Goal: Check status: Check status

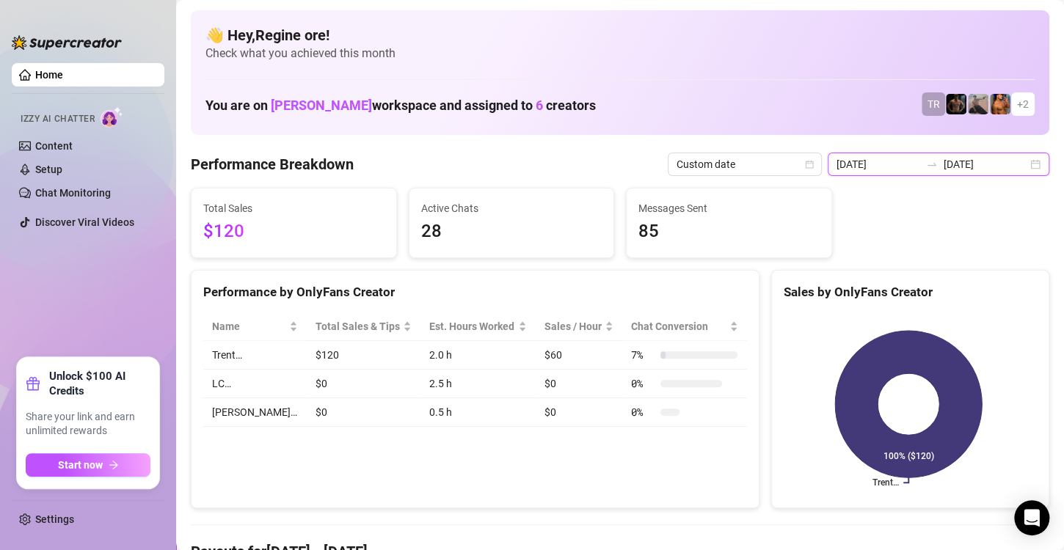
click at [876, 167] on input "[DATE]" at bounding box center [879, 164] width 84 height 16
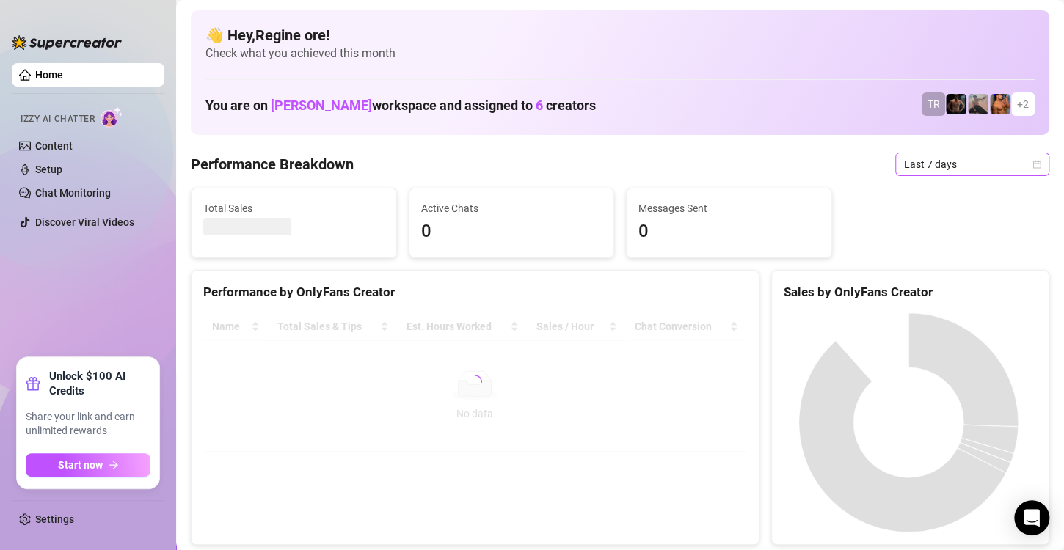
click at [958, 167] on span "Last 7 days" at bounding box center [972, 164] width 136 height 22
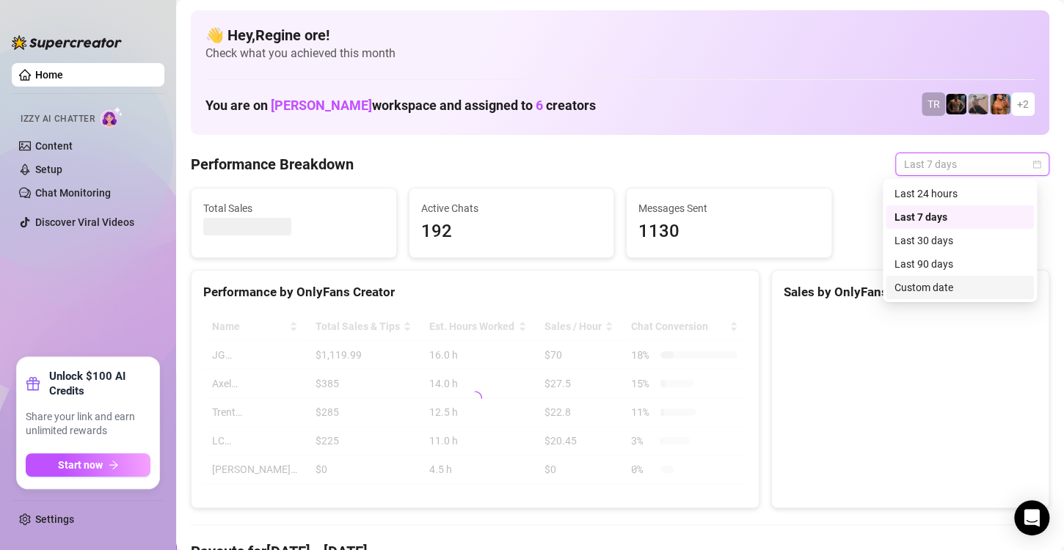
click at [944, 281] on div "Custom date" at bounding box center [960, 288] width 131 height 16
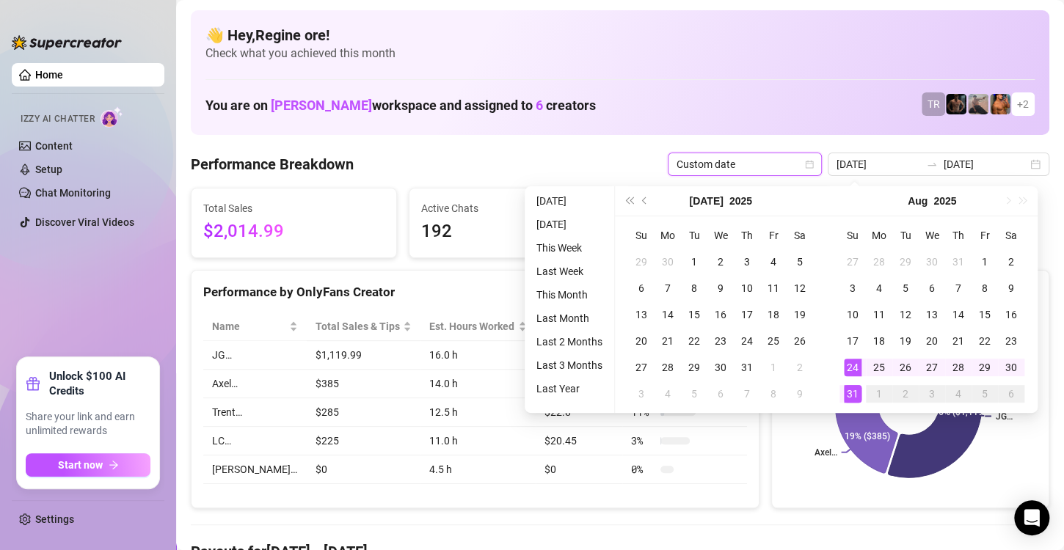
type input "[DATE]"
click at [851, 392] on div "31" at bounding box center [853, 394] width 18 height 18
click at [850, 392] on div "31" at bounding box center [853, 394] width 18 height 18
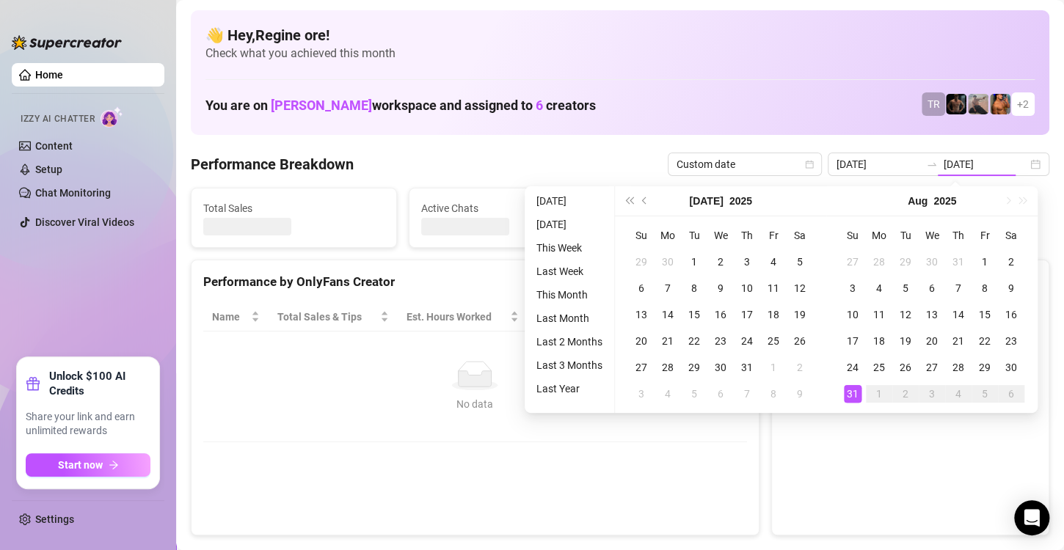
type input "[DATE]"
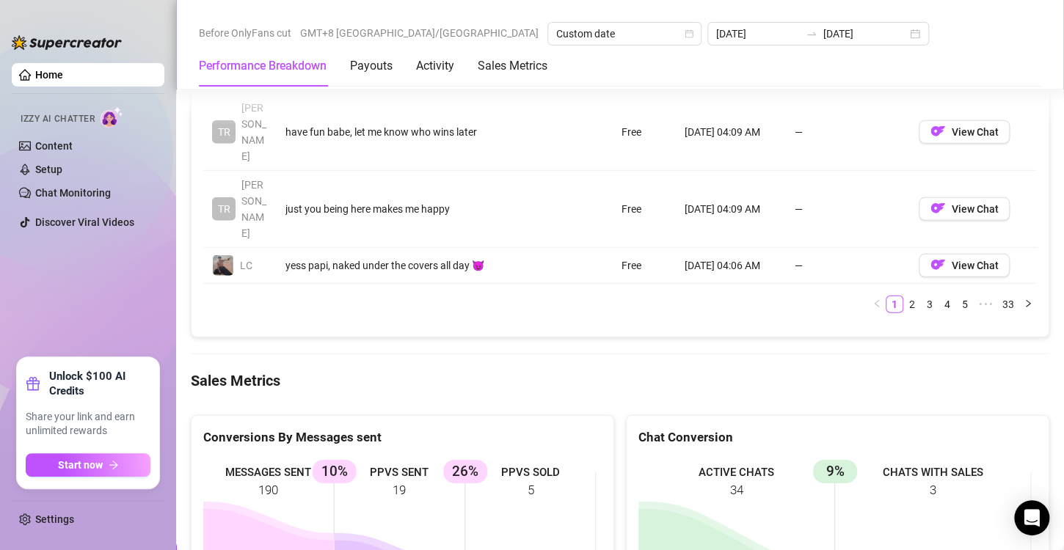
scroll to position [1908, 0]
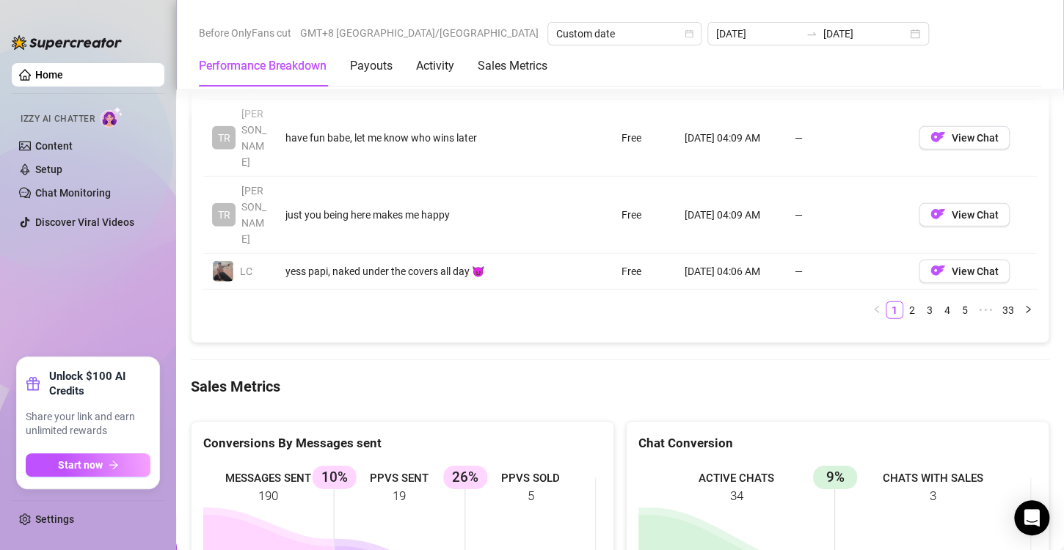
drag, startPoint x: 536, startPoint y: 209, endPoint x: 507, endPoint y: 210, distance: 29.4
drag, startPoint x: 533, startPoint y: 205, endPoint x: 525, endPoint y: 205, distance: 8.8
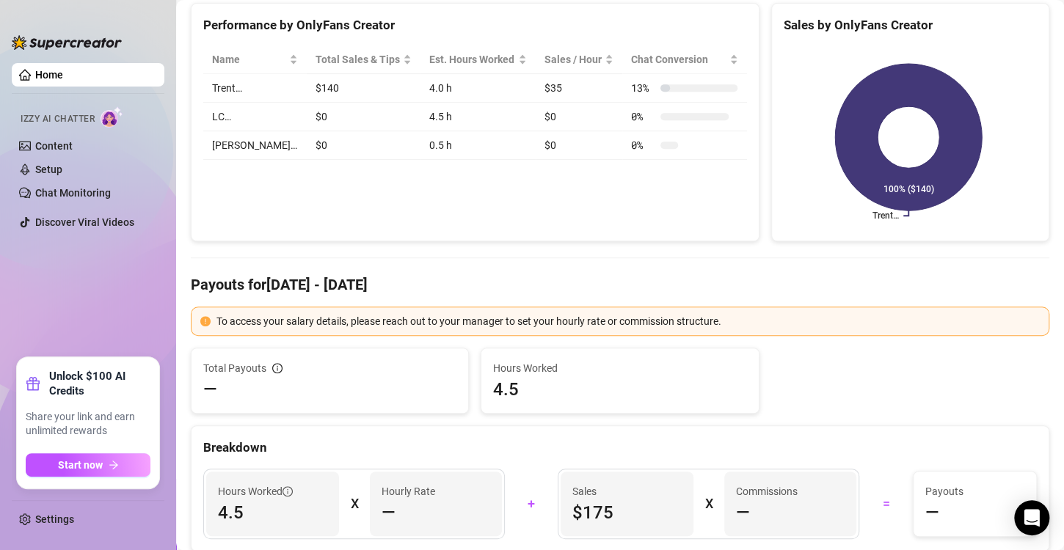
scroll to position [0, 0]
